Goal: Task Accomplishment & Management: Manage account settings

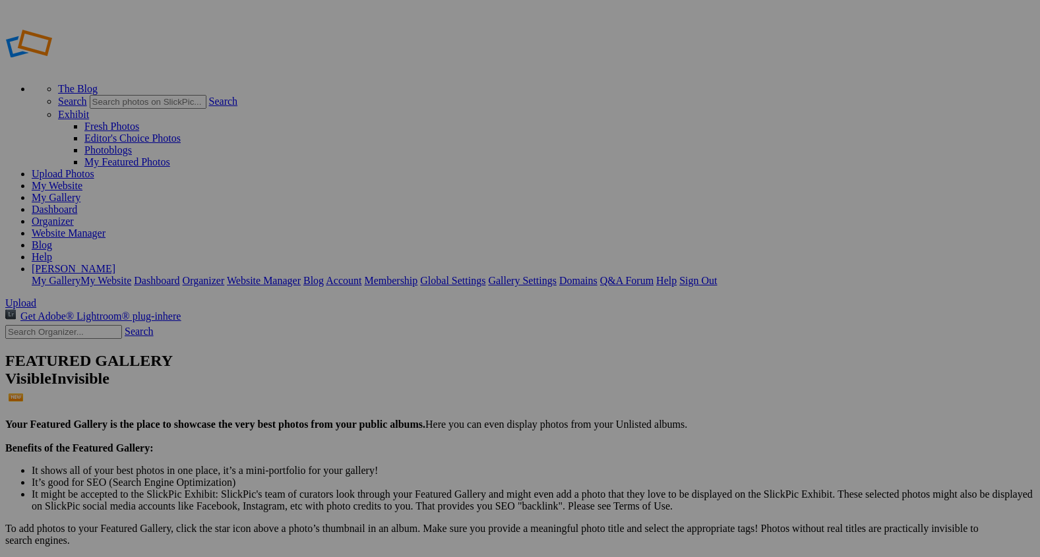
click at [74, 216] on link "Organizer" at bounding box center [53, 221] width 42 height 11
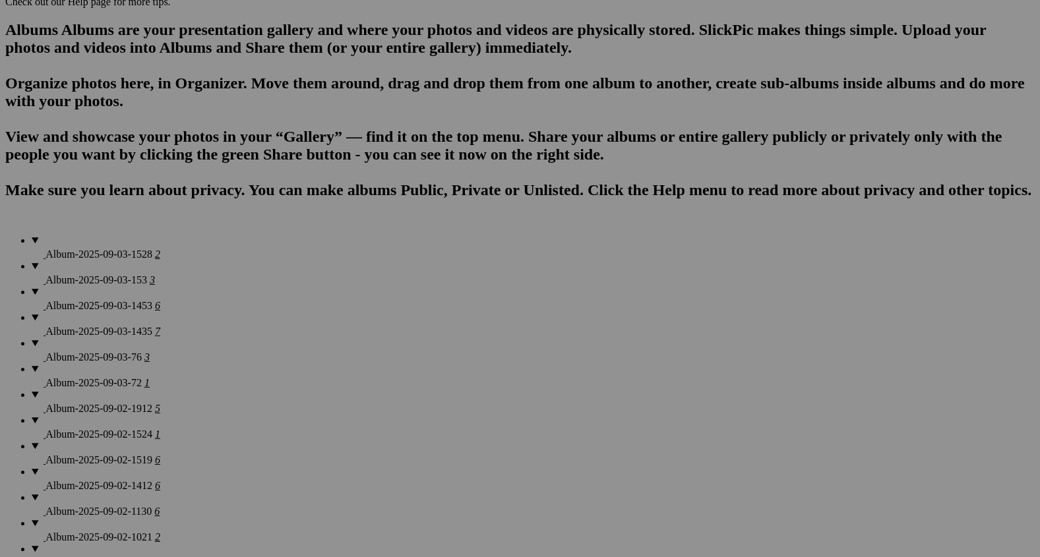
scroll to position [1008, 0]
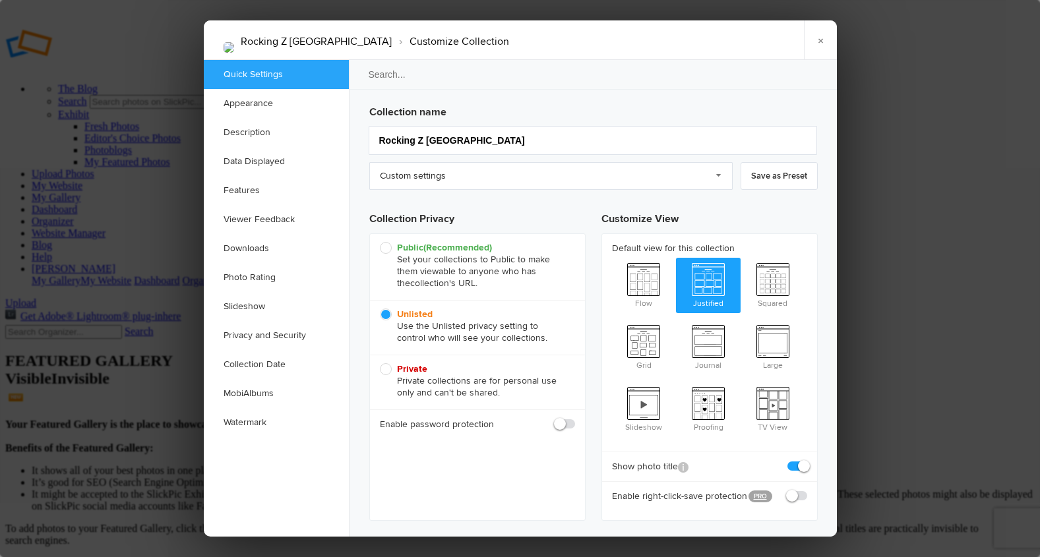
click at [322, 107] on link "Appearance" at bounding box center [276, 103] width 145 height 29
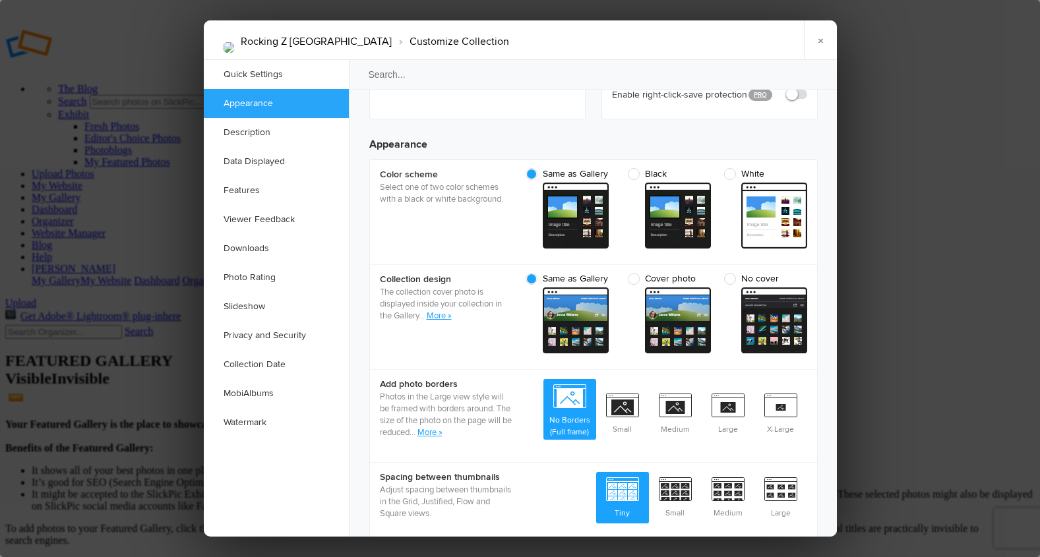
scroll to position [420, 0]
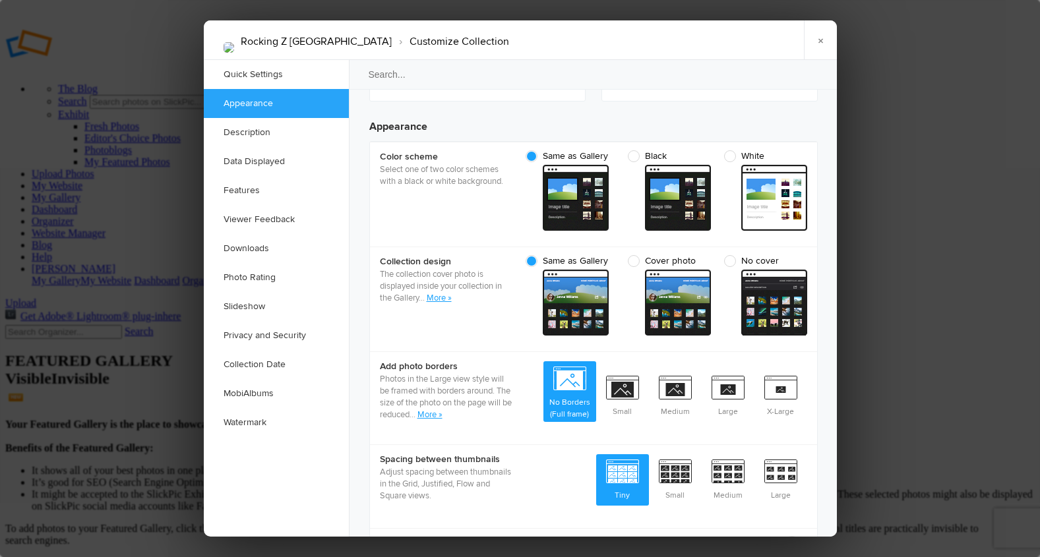
checkbox input "true"
click at [821, 40] on link "×" at bounding box center [820, 40] width 33 height 40
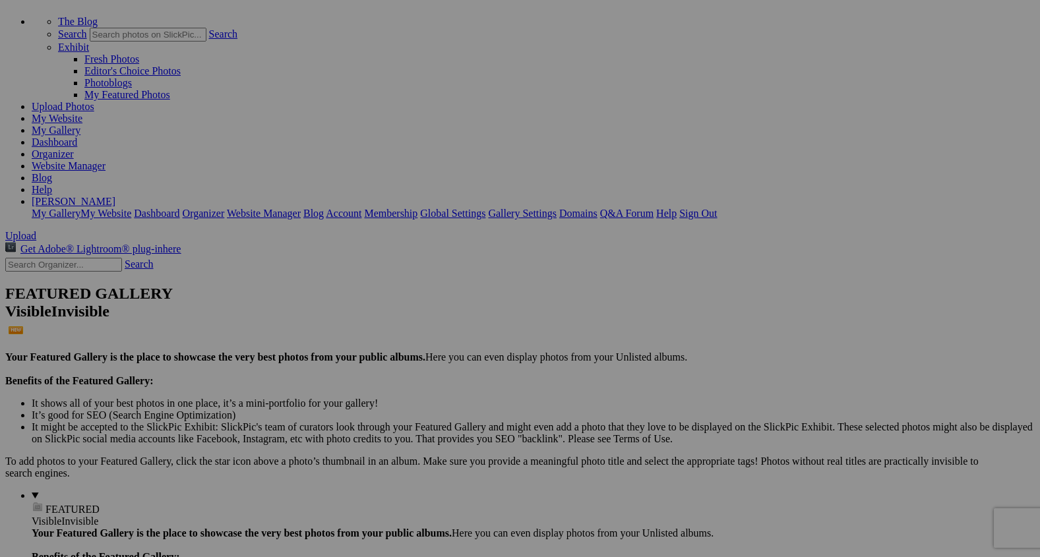
scroll to position [68, 0]
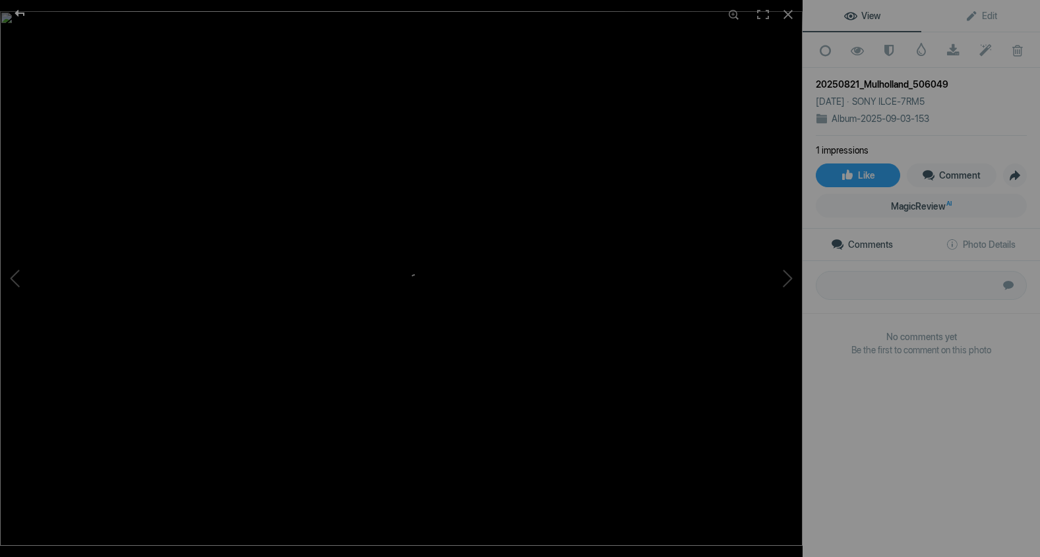
click at [23, 13] on div at bounding box center [20, 13] width 48 height 26
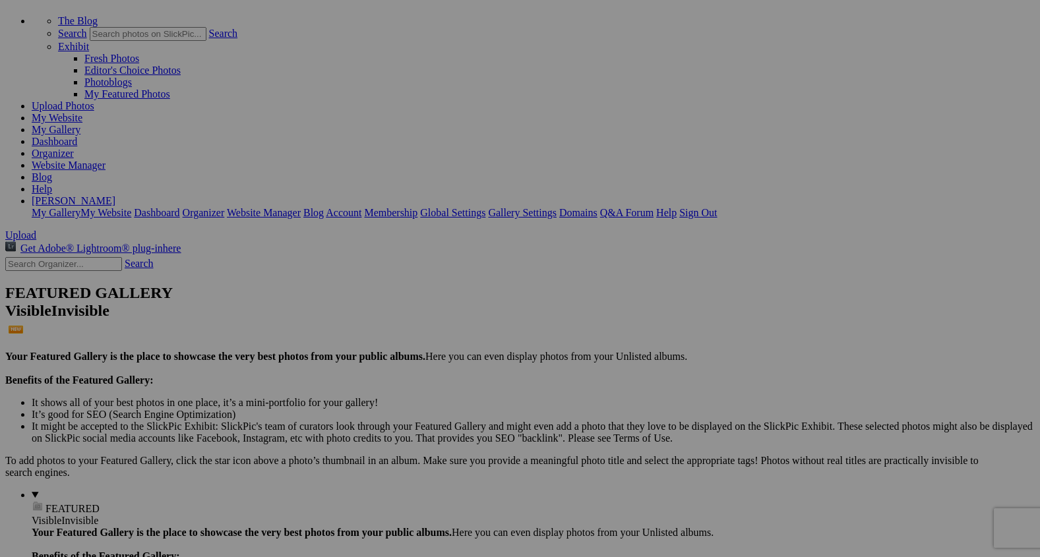
scroll to position [31, 0]
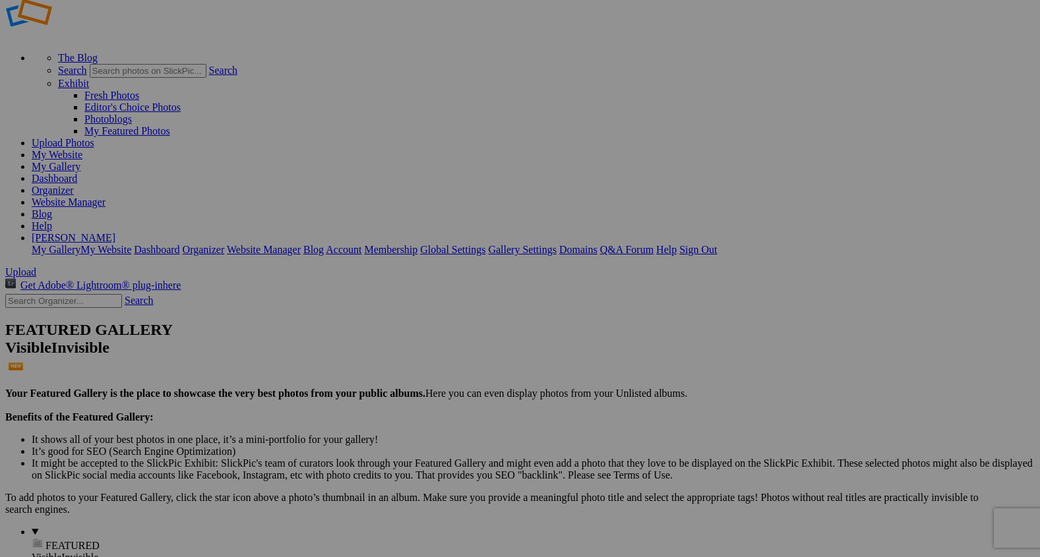
drag, startPoint x: 521, startPoint y: 173, endPoint x: 496, endPoint y: 562, distance: 390.1
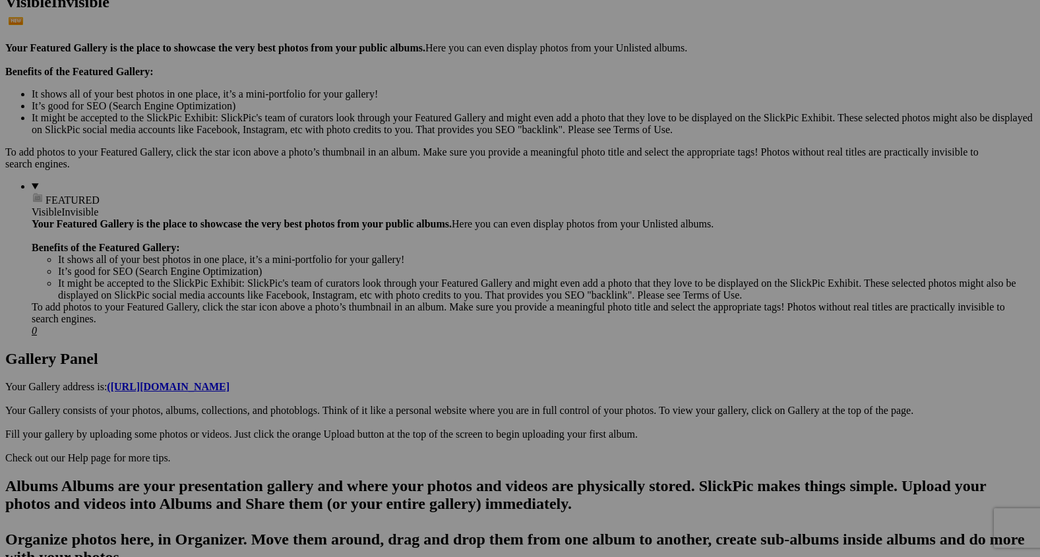
scroll to position [378, 0]
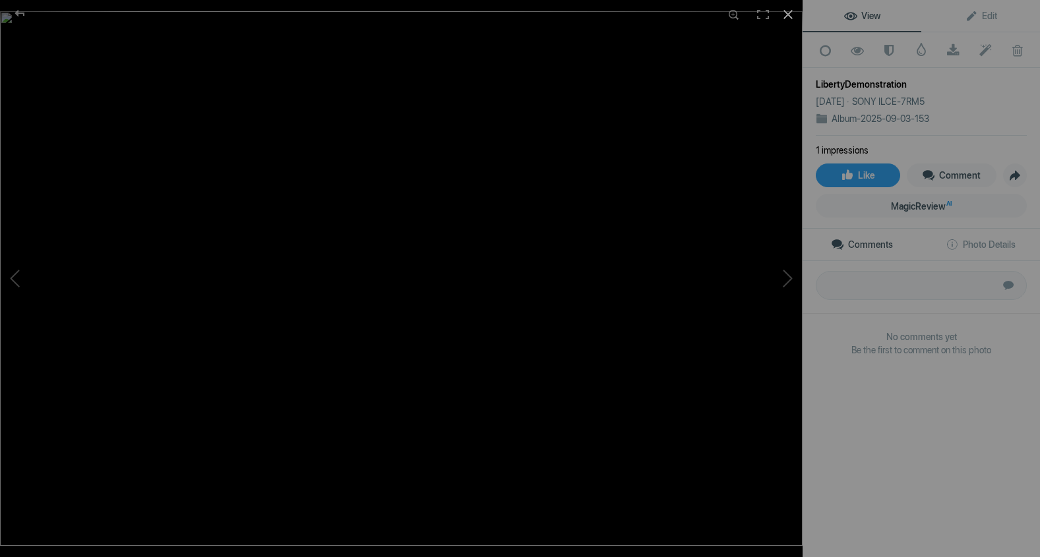
click at [789, 16] on div at bounding box center [788, 14] width 29 height 29
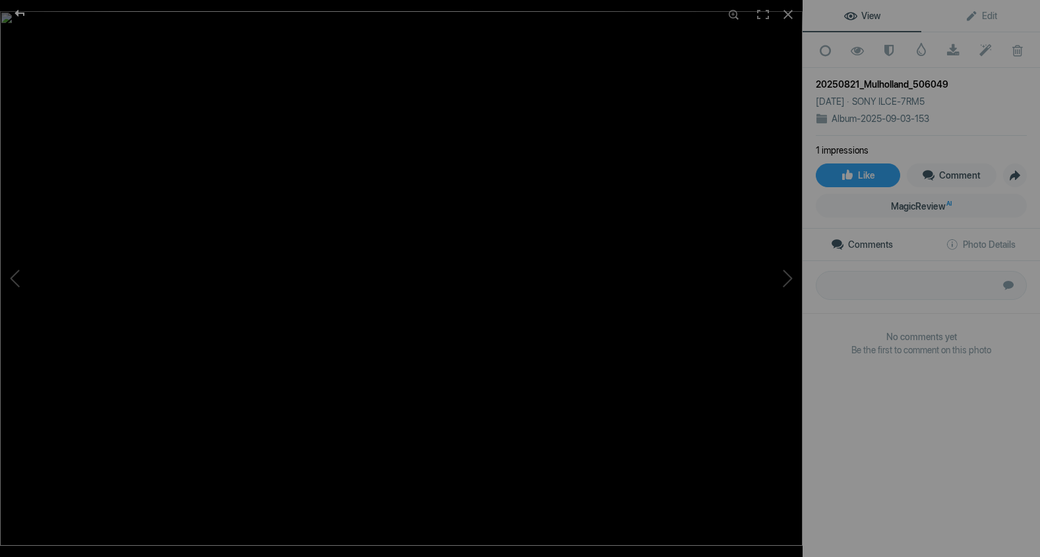
click at [18, 13] on div at bounding box center [20, 13] width 48 height 26
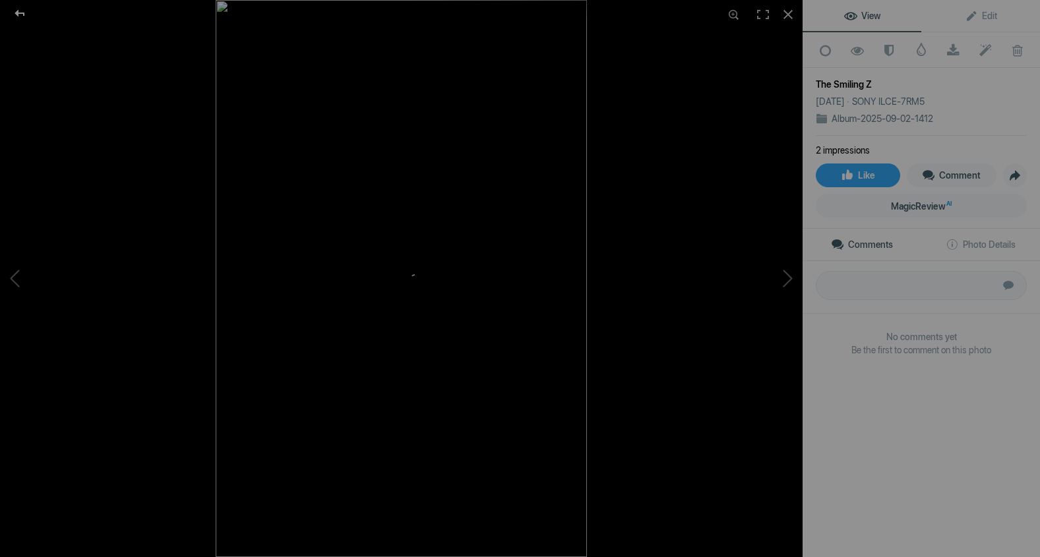
click at [18, 8] on div at bounding box center [20, 13] width 48 height 26
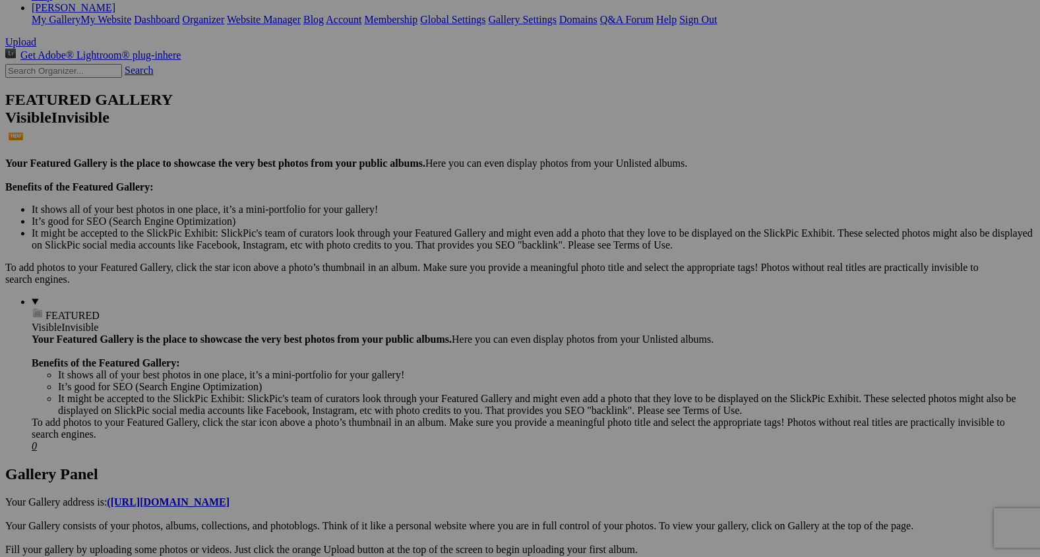
scroll to position [311, 0]
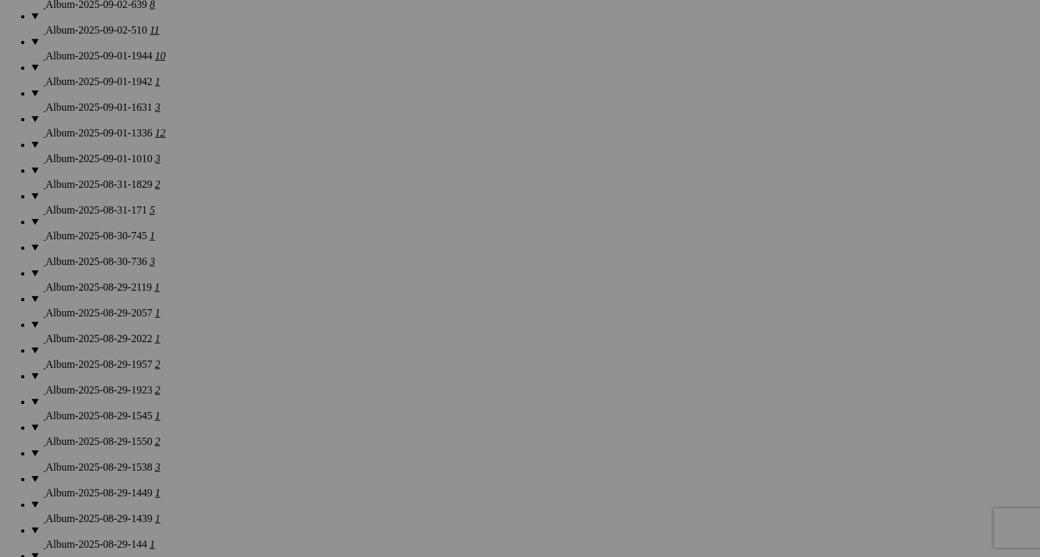
scroll to position [1514, 0]
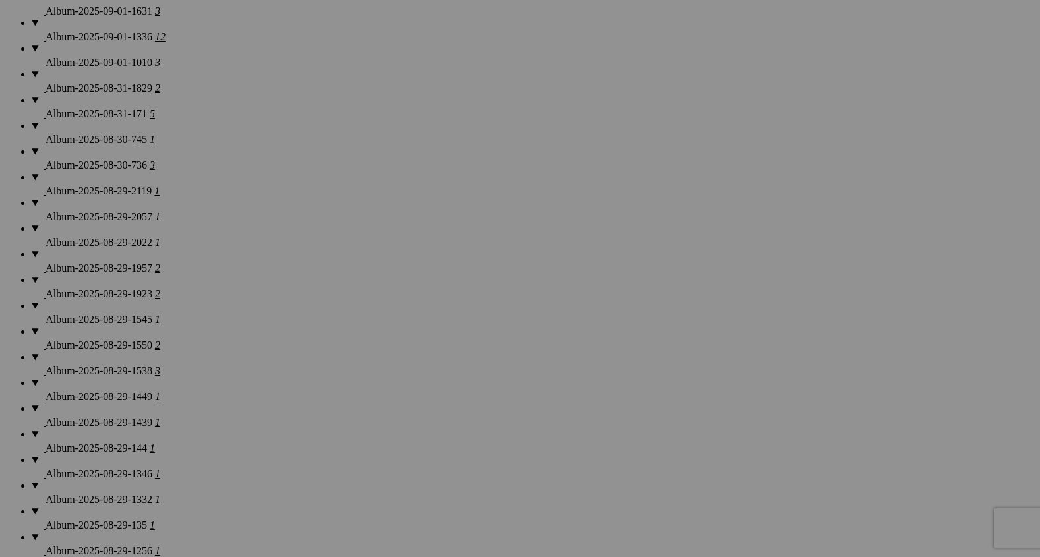
drag, startPoint x: 371, startPoint y: 398, endPoint x: 358, endPoint y: 20, distance: 377.6
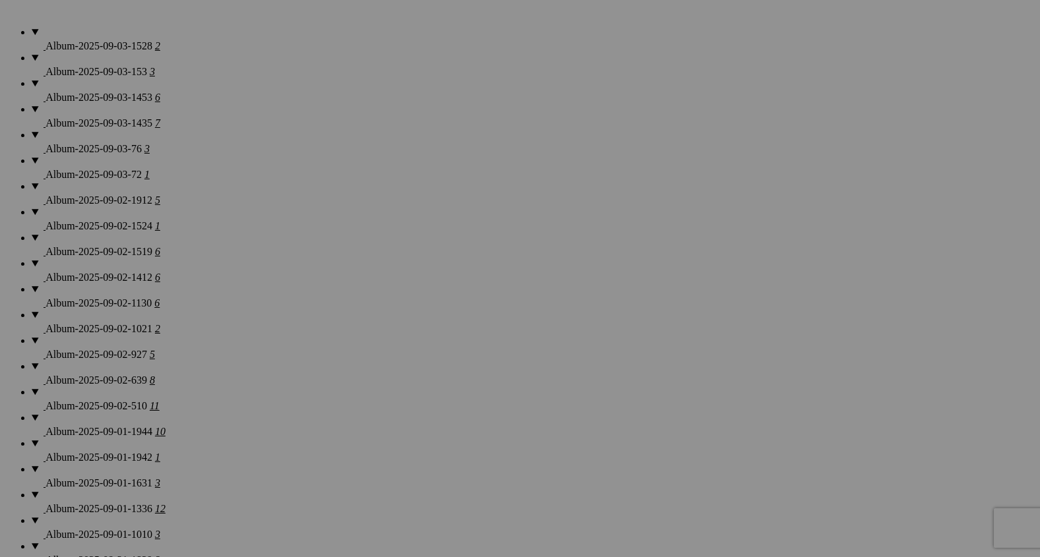
scroll to position [1050, 0]
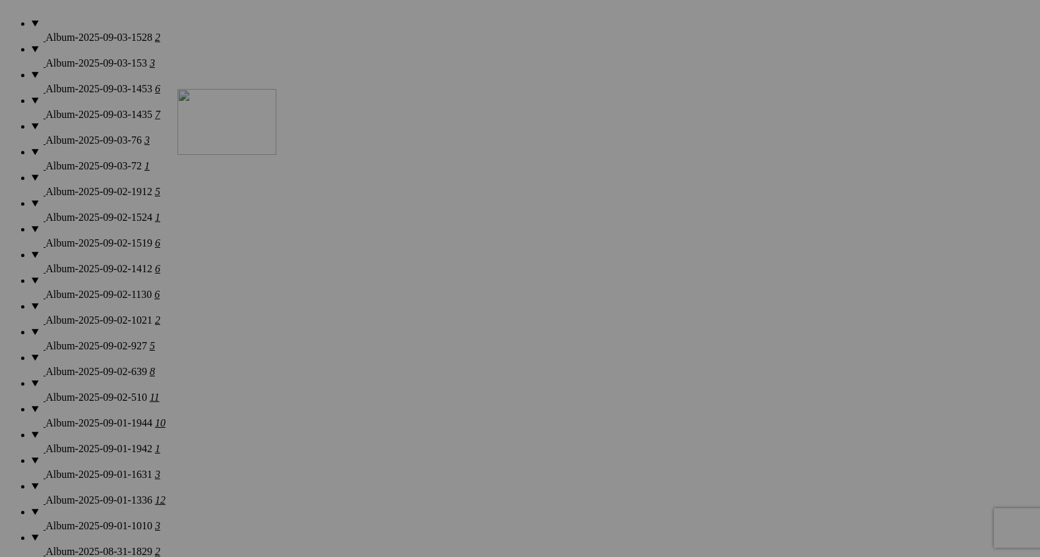
drag, startPoint x: 371, startPoint y: 488, endPoint x: 356, endPoint y: 147, distance: 341.4
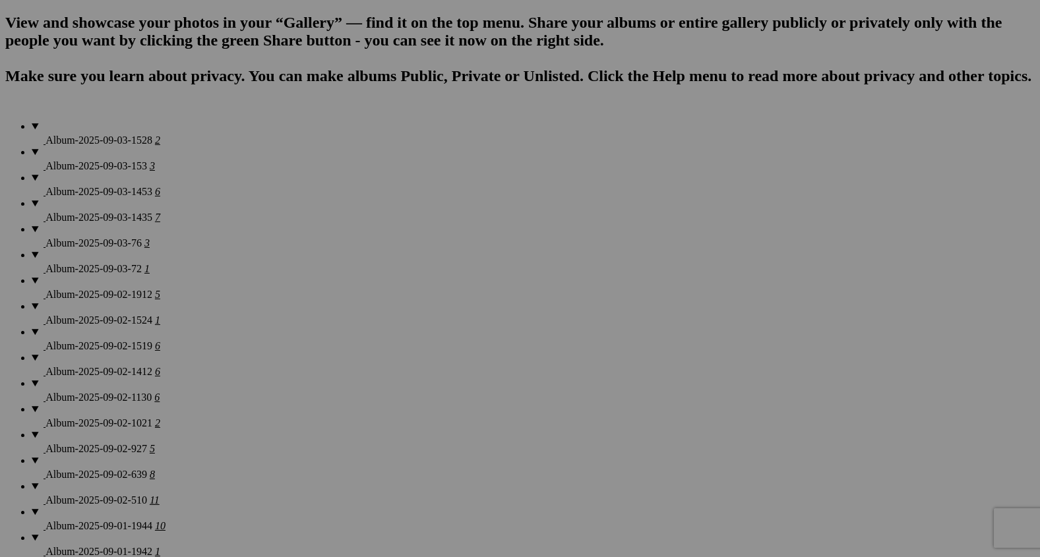
scroll to position [937, 0]
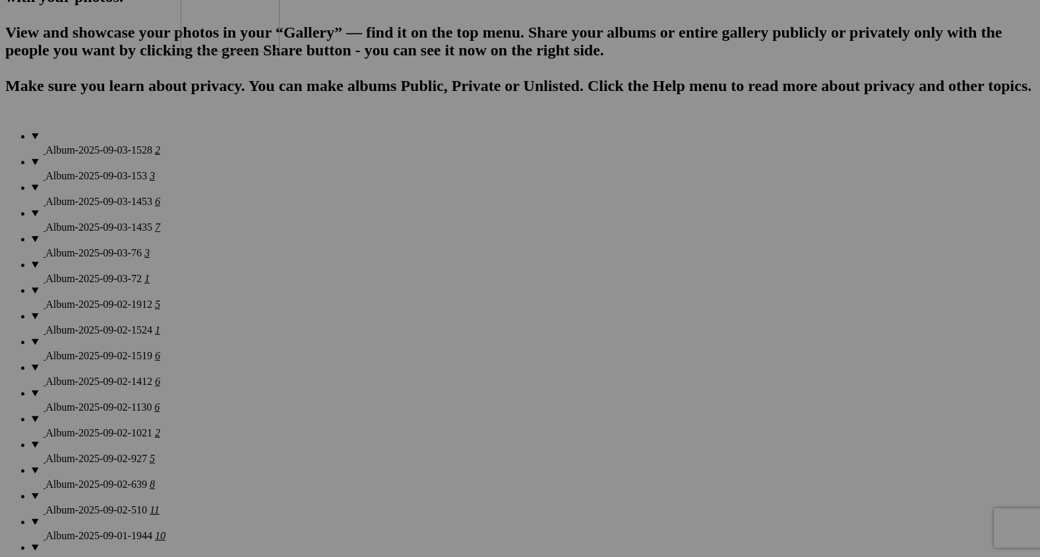
drag, startPoint x: 371, startPoint y: 310, endPoint x: 369, endPoint y: 69, distance: 240.8
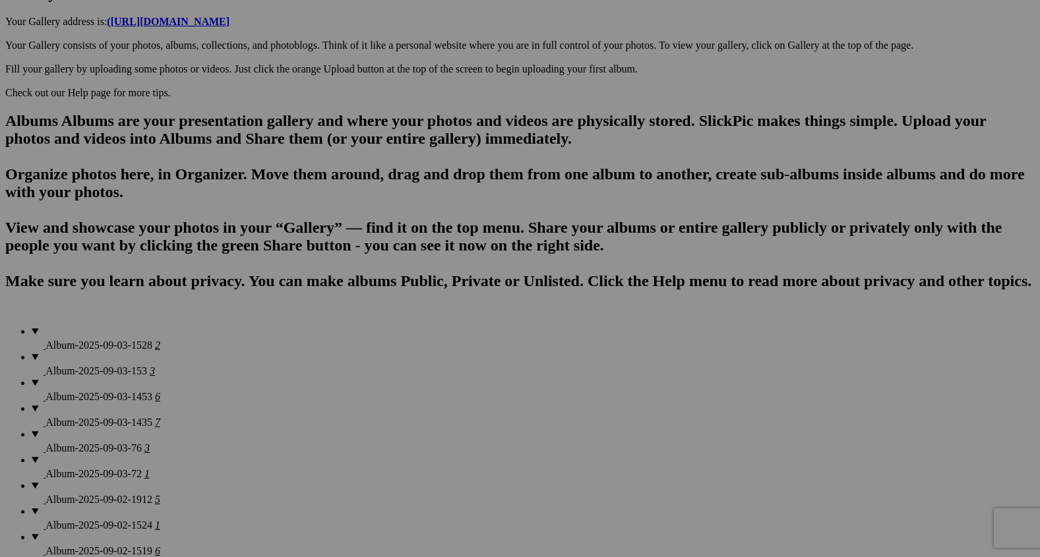
scroll to position [726, 0]
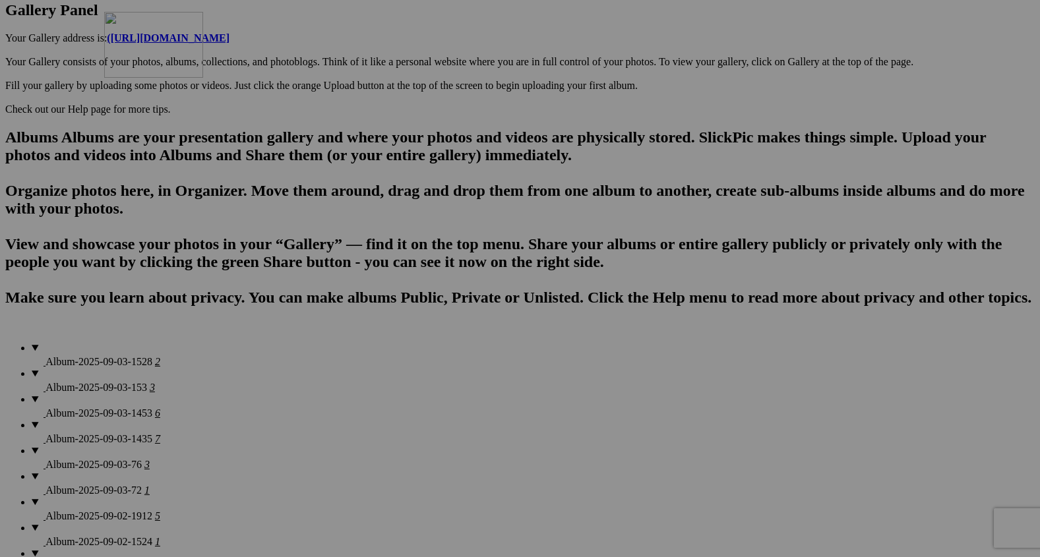
drag, startPoint x: 359, startPoint y: 318, endPoint x: 293, endPoint y: 98, distance: 229.4
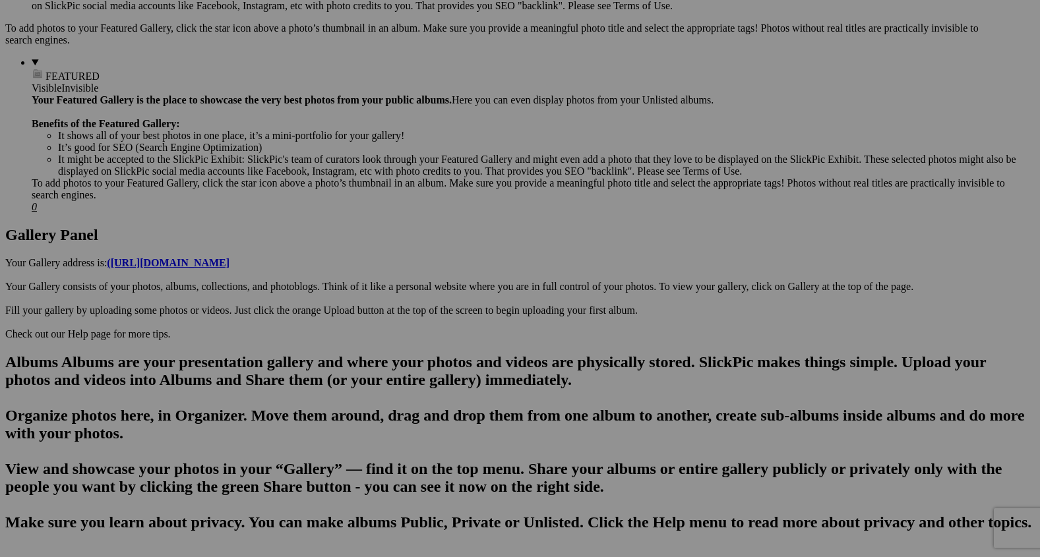
scroll to position [451, 0]
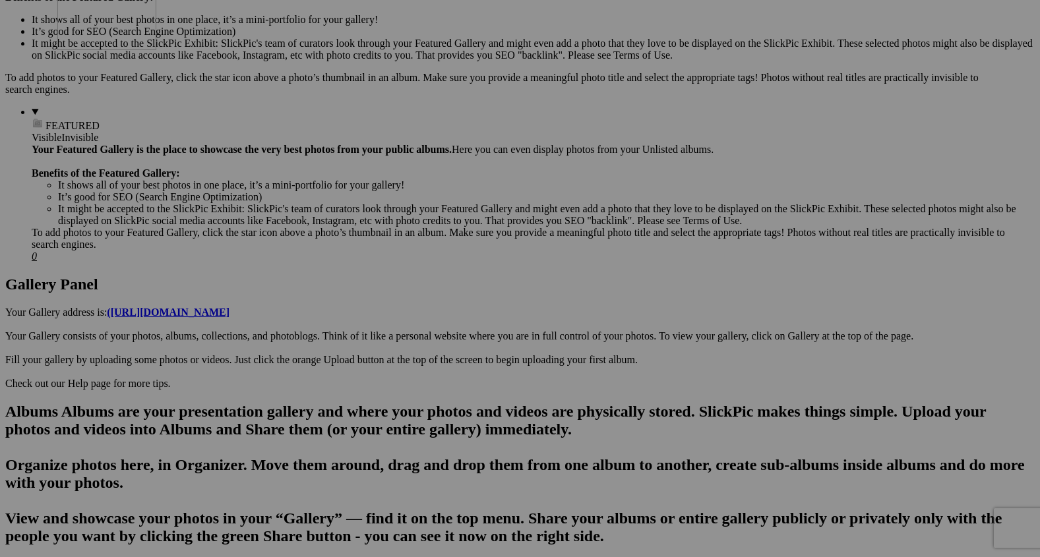
drag, startPoint x: 246, startPoint y: 404, endPoint x: 259, endPoint y: 69, distance: 335.4
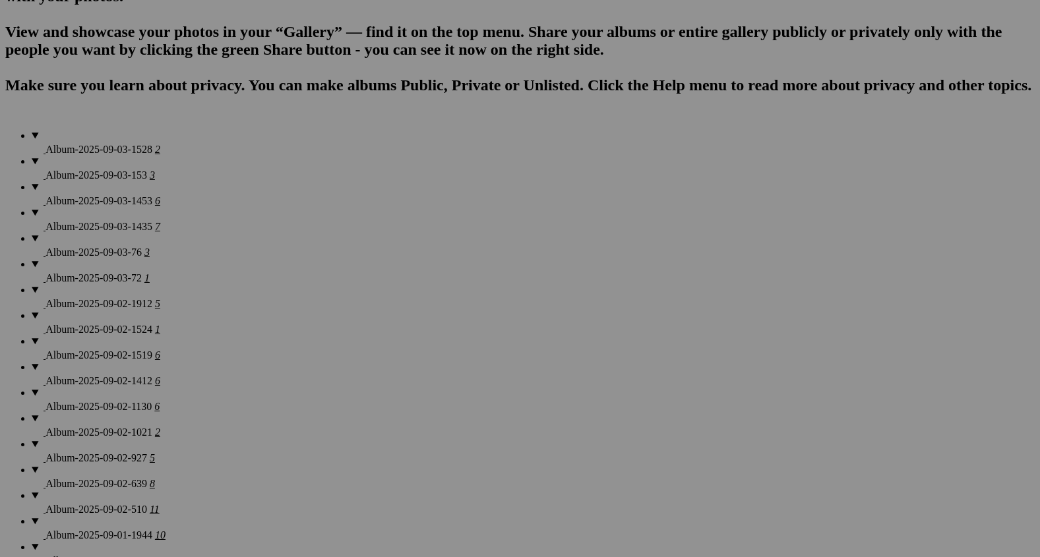
scroll to position [939, 0]
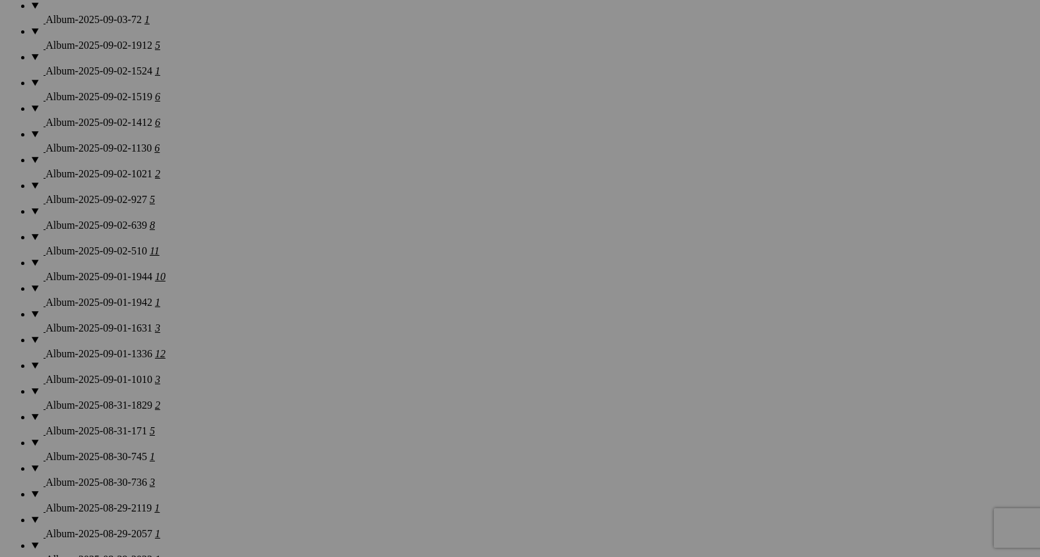
scroll to position [1164, 0]
